Goal: Check status: Check status

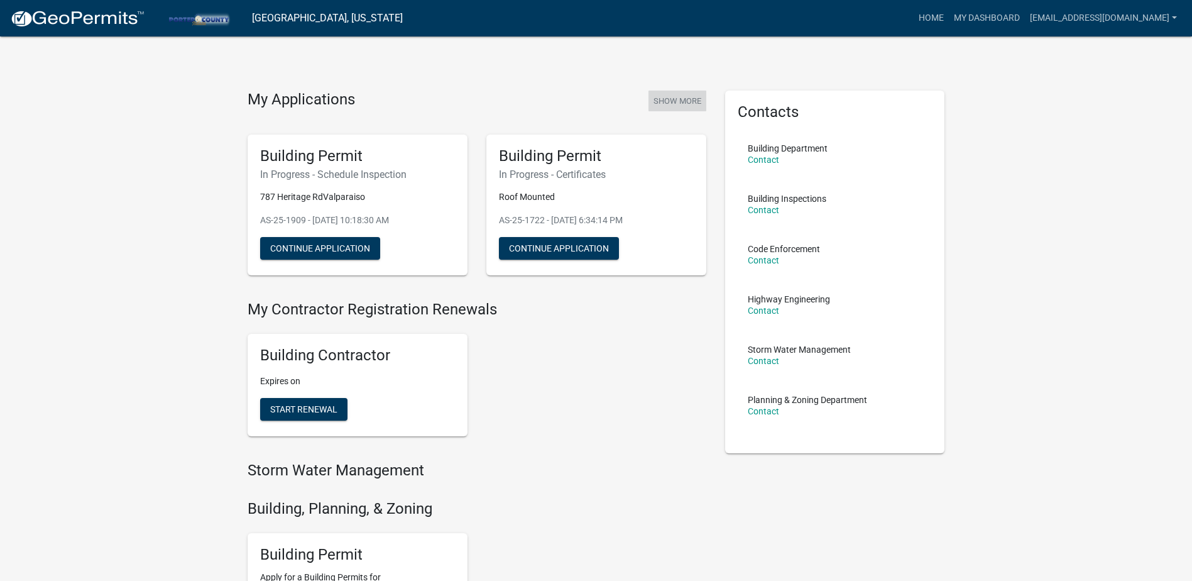
click at [673, 104] on button "Show More" at bounding box center [677, 100] width 58 height 21
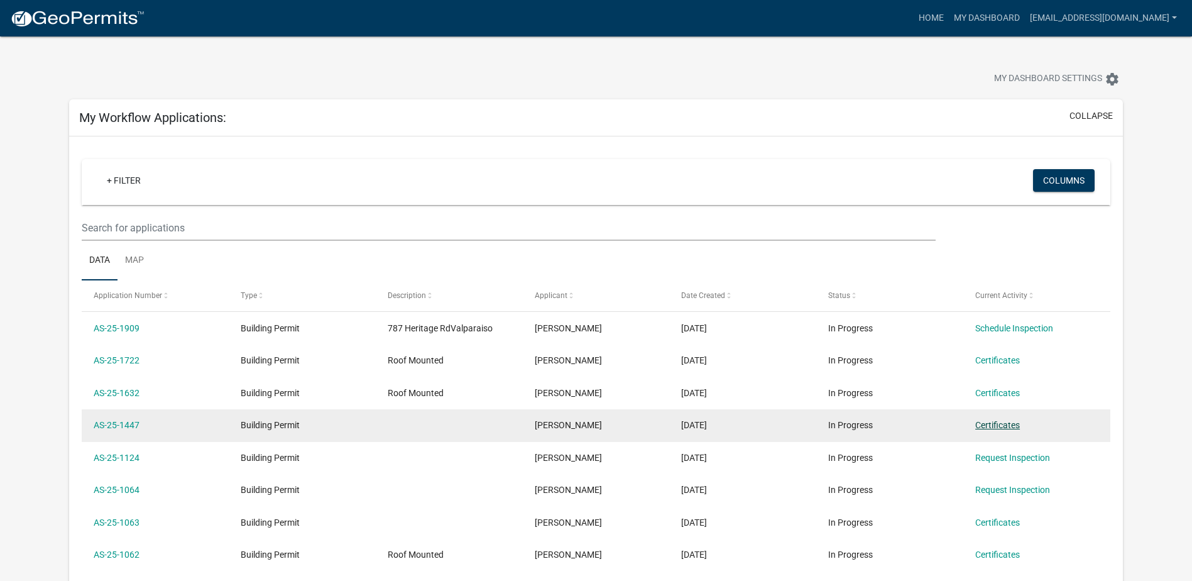
click at [996, 420] on link "Certificates" at bounding box center [997, 425] width 45 height 10
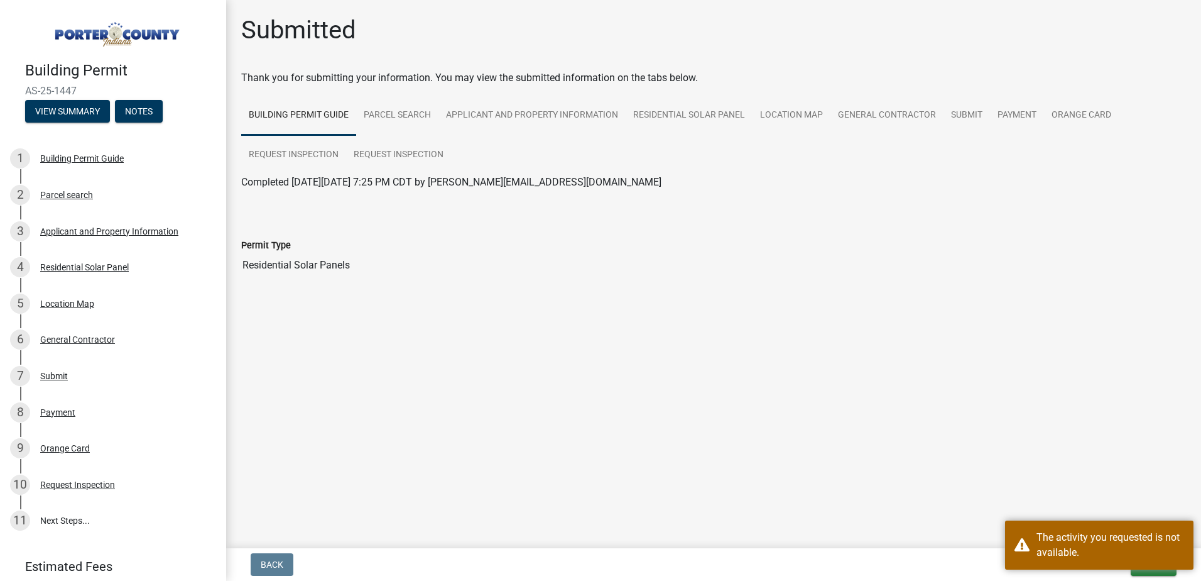
click at [1018, 455] on main "Submitted Thank you for submitting your information. You may view the submitted…" at bounding box center [713, 271] width 975 height 543
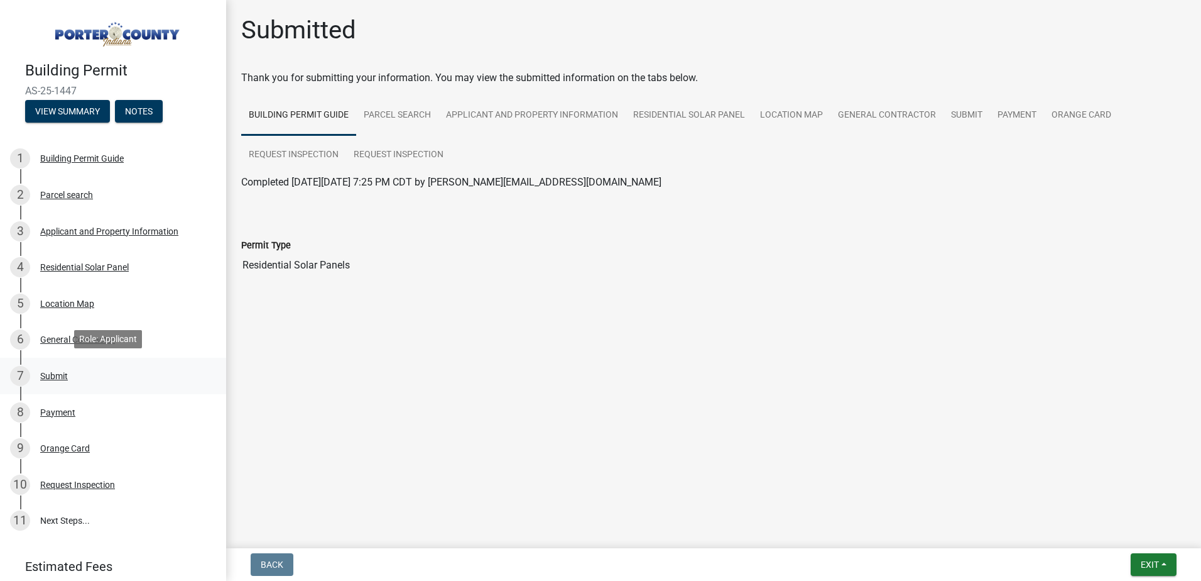
click at [48, 371] on div "Submit" at bounding box center [54, 375] width 28 height 9
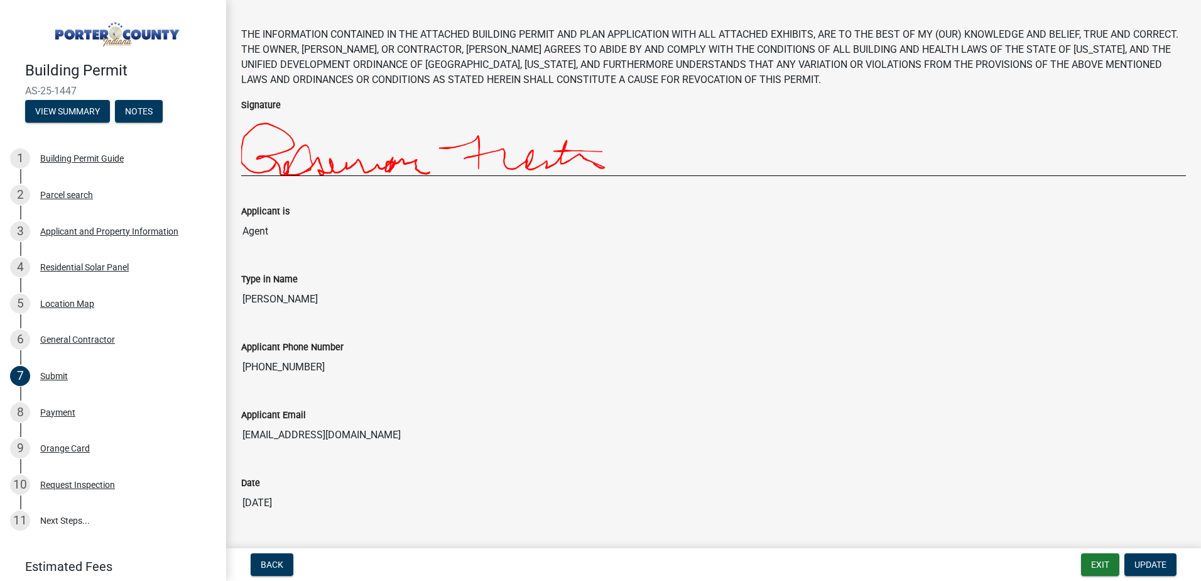
scroll to position [85, 0]
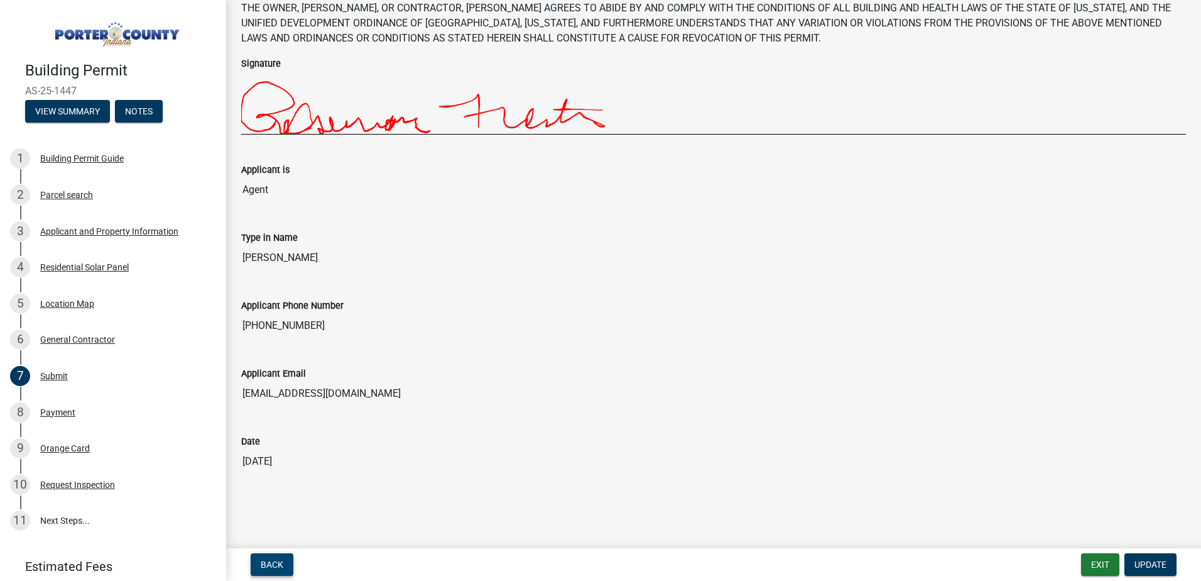
drag, startPoint x: 263, startPoint y: 580, endPoint x: 264, endPoint y: 574, distance: 6.6
click at [263, 579] on nav "Back Exit Update" at bounding box center [713, 564] width 975 height 33
click at [266, 569] on span "Back" at bounding box center [272, 564] width 23 height 10
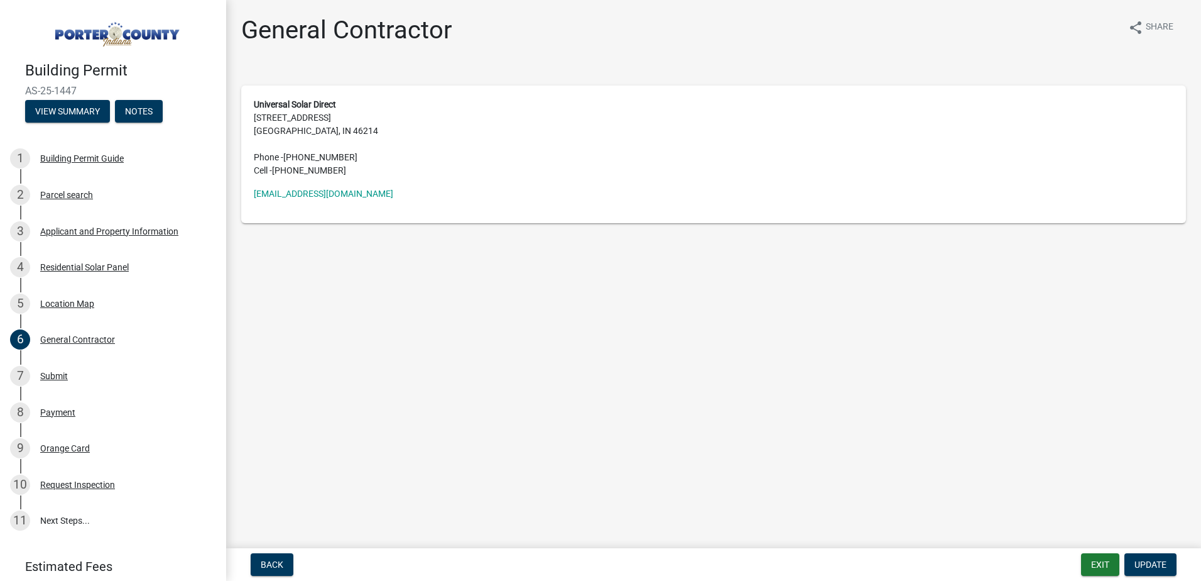
click at [258, 544] on div "Building Permit AS-25-1447 View Summary Notes 1 Building Permit Guide 2 Parcel …" at bounding box center [600, 290] width 1201 height 581
click at [251, 559] on button "Back" at bounding box center [272, 564] width 43 height 23
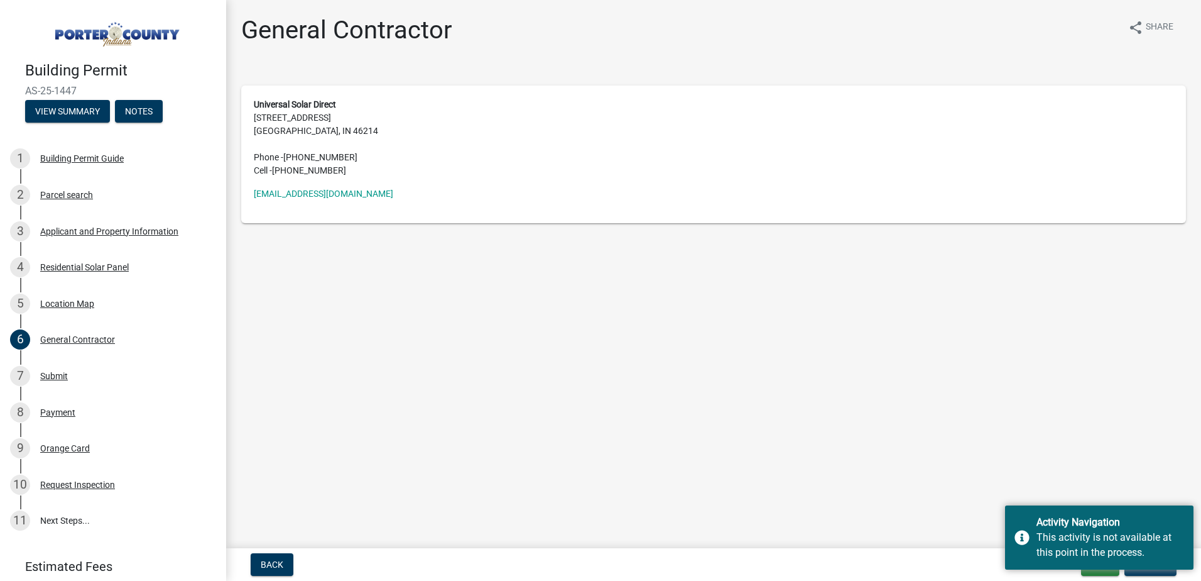
click at [255, 552] on nav "Back Exit Update" at bounding box center [713, 564] width 975 height 33
click at [255, 557] on button "Back" at bounding box center [272, 564] width 43 height 23
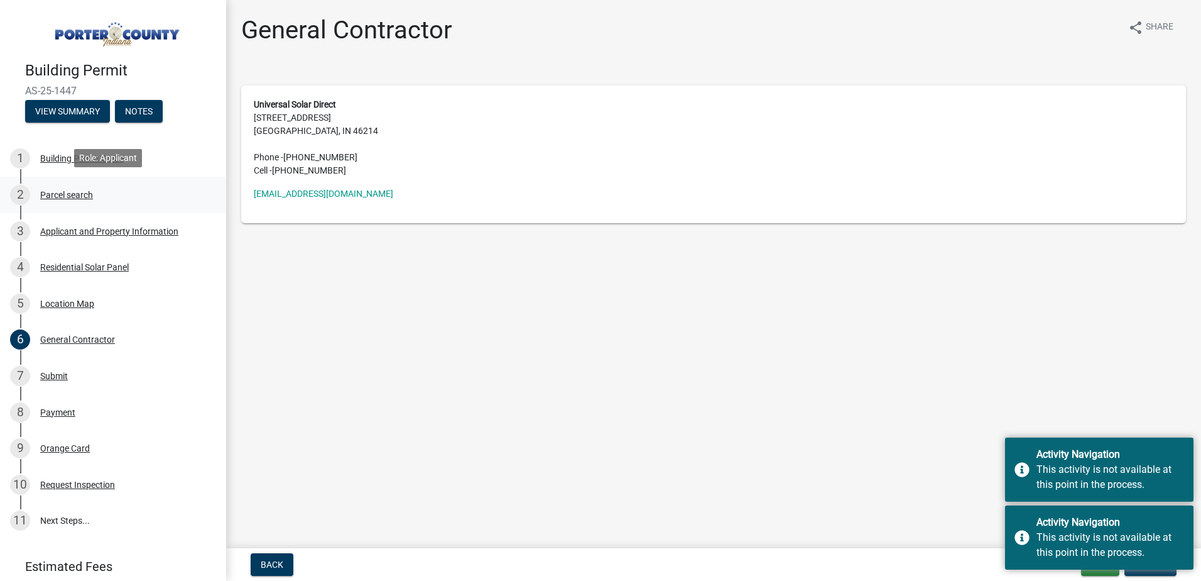
click at [77, 195] on div "Parcel search" at bounding box center [66, 194] width 53 height 9
